Goal: Task Accomplishment & Management: Use online tool/utility

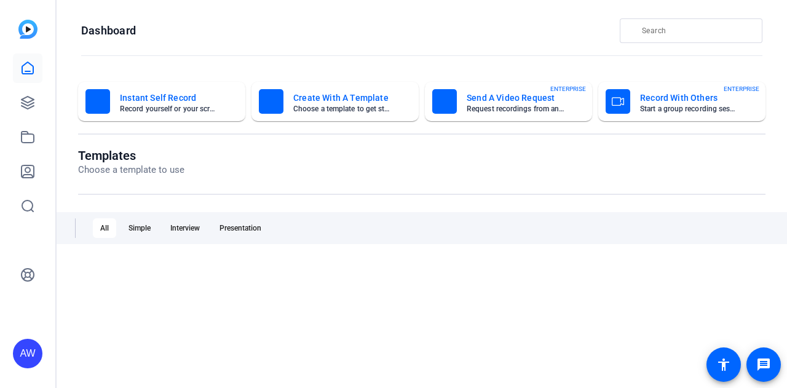
click at [145, 217] on div "Templates Choose a template to use All Simple Interview Presentation" at bounding box center [421, 315] width 687 height 335
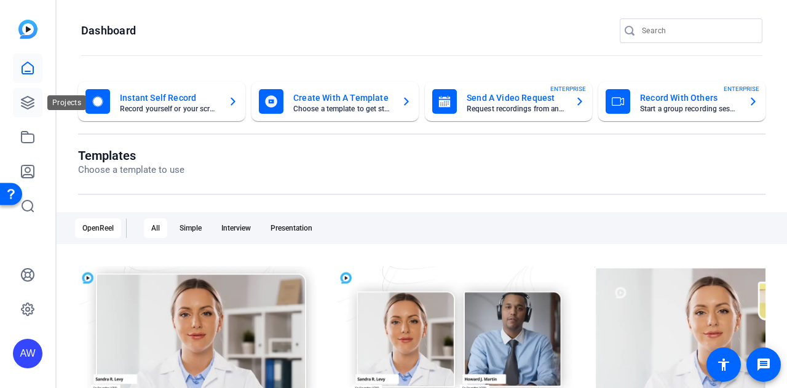
click at [30, 98] on icon at bounding box center [28, 103] width 12 height 12
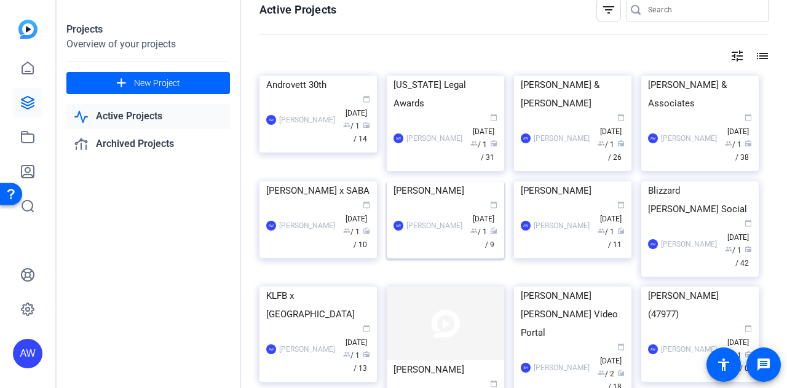
scroll to position [17, 0]
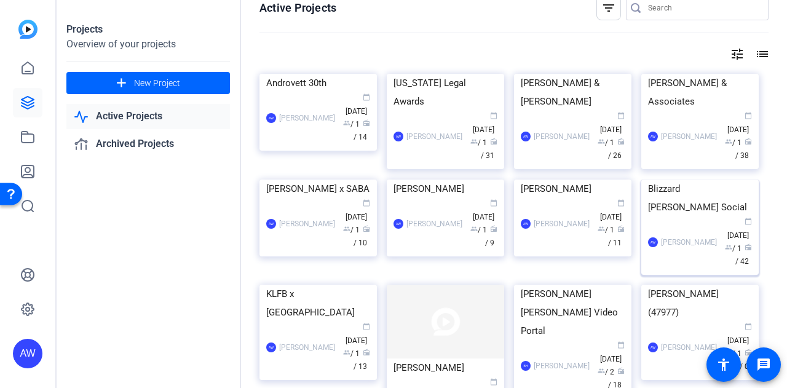
click at [710, 180] on img at bounding box center [699, 180] width 117 height 0
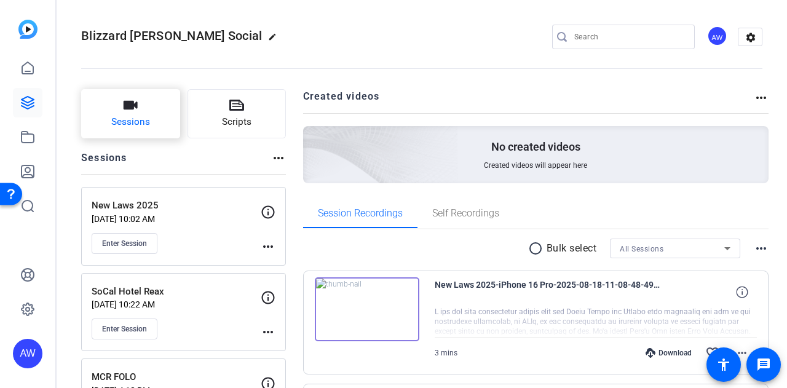
click at [141, 125] on span "Sessions" at bounding box center [130, 122] width 39 height 14
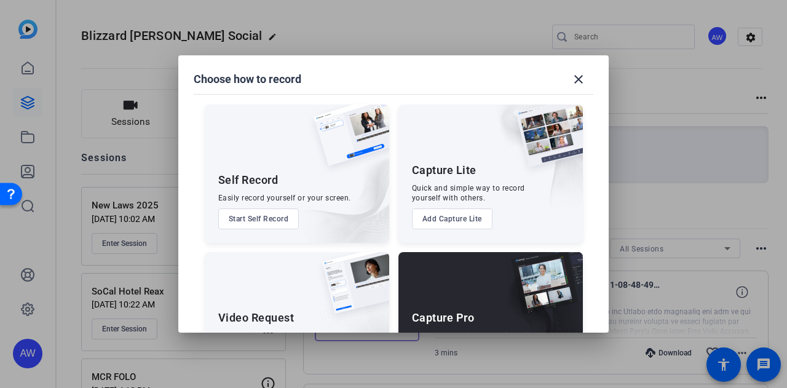
scroll to position [70, 0]
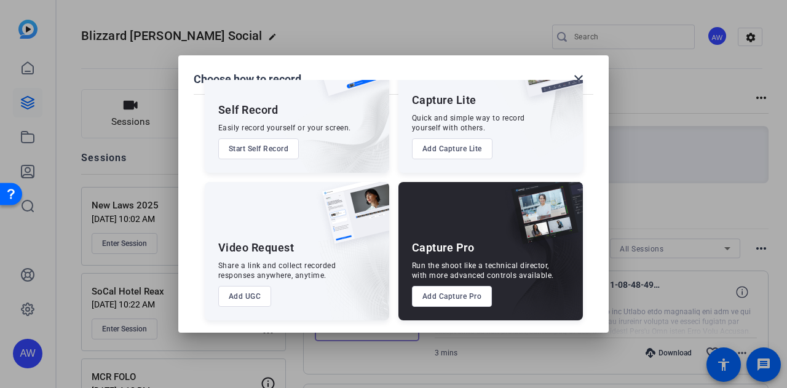
click at [463, 295] on button "Add Capture Pro" at bounding box center [452, 296] width 81 height 21
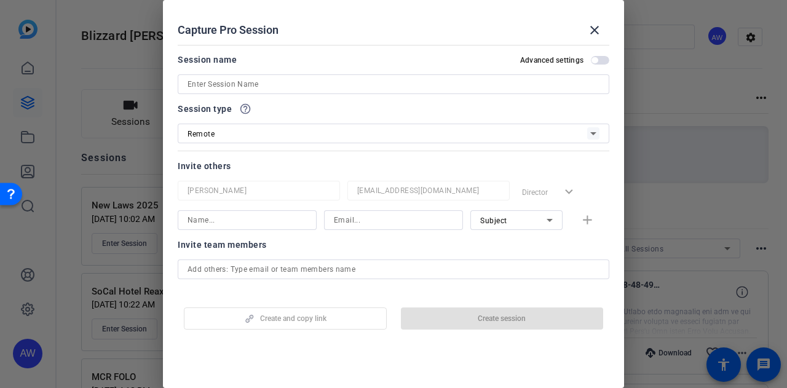
click at [331, 83] on input at bounding box center [394, 84] width 412 height 15
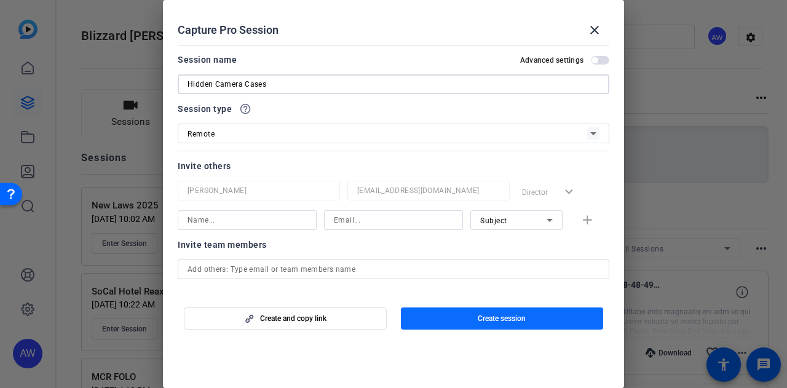
type input "Hidden Camera Cases"
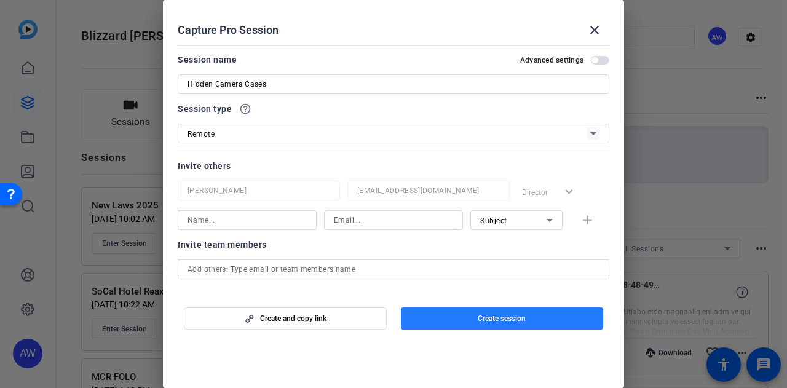
click at [529, 319] on span "button" at bounding box center [502, 319] width 203 height 30
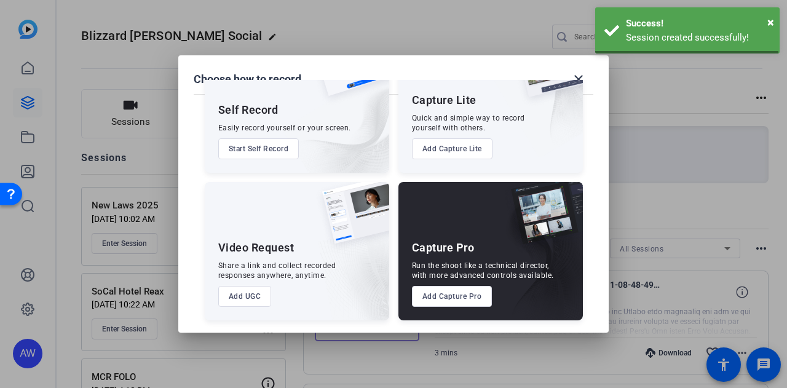
scroll to position [0, 0]
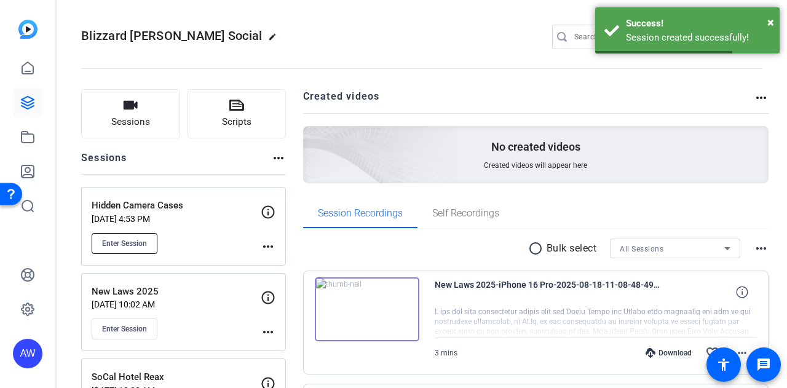
click at [143, 239] on span "Enter Session" at bounding box center [124, 244] width 45 height 10
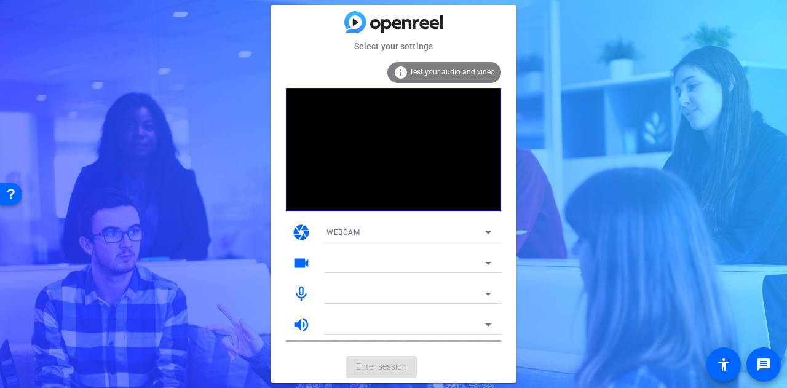
click at [503, 201] on mat-card-content "info Test your audio and video camera WEBCAM videocam mic_none volume_up" at bounding box center [394, 202] width 246 height 298
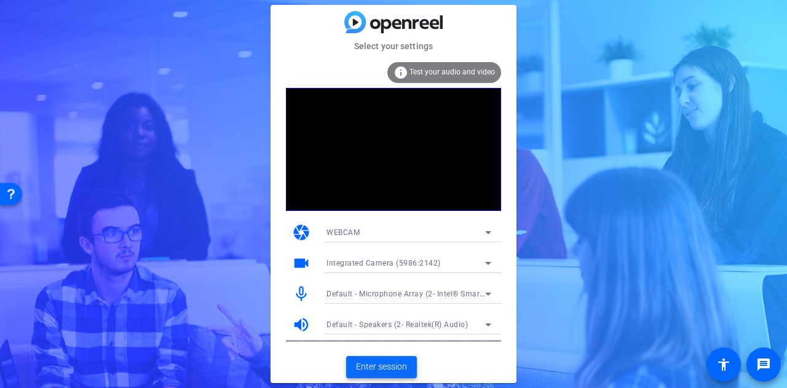
click at [384, 364] on span "Enter session" at bounding box center [381, 366] width 51 height 13
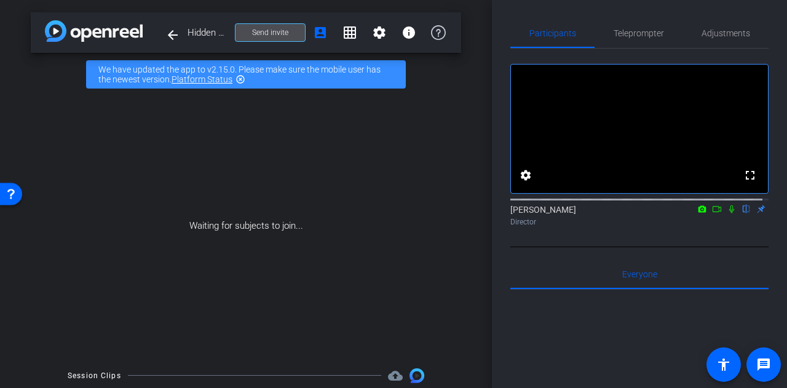
click at [277, 30] on span "Send invite" at bounding box center [270, 33] width 36 height 10
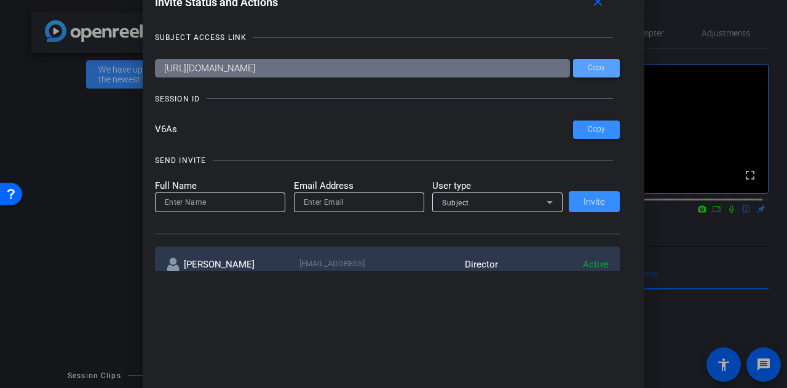
click at [601, 61] on span at bounding box center [596, 68] width 47 height 30
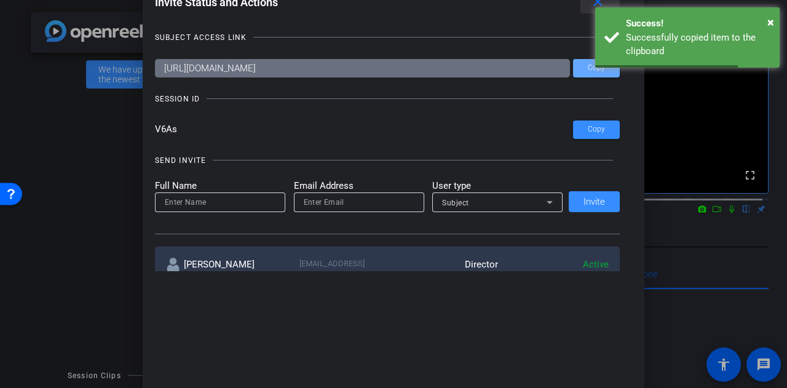
click at [0, 0] on mat-icon "close" at bounding box center [0, 0] width 0 height 0
